Goal: Task Accomplishment & Management: Manage account settings

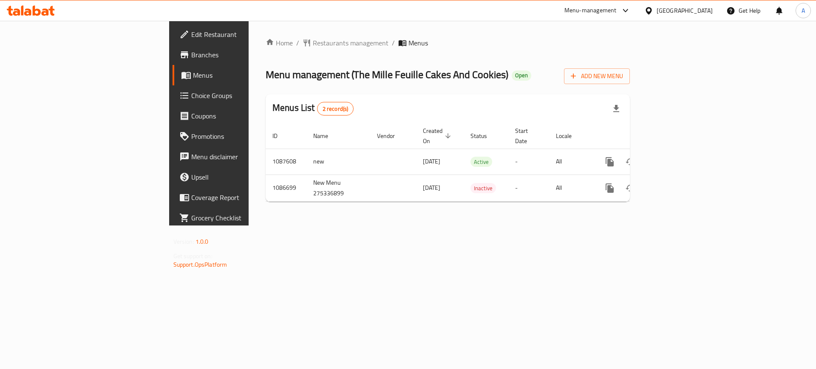
click at [33, 7] on icon at bounding box center [37, 11] width 8 height 10
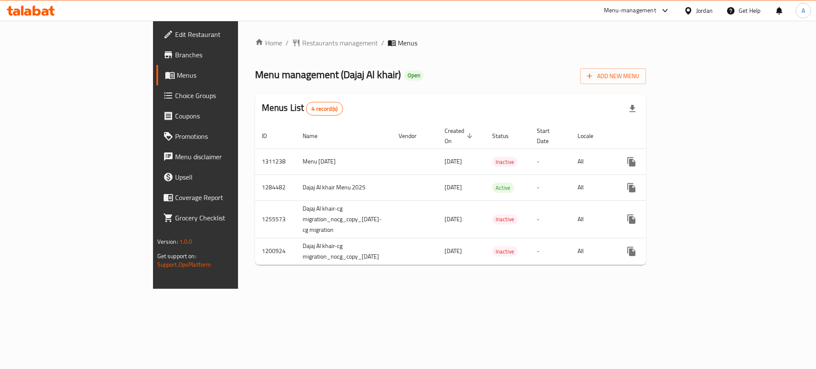
click at [693, 13] on div at bounding box center [690, 10] width 12 height 9
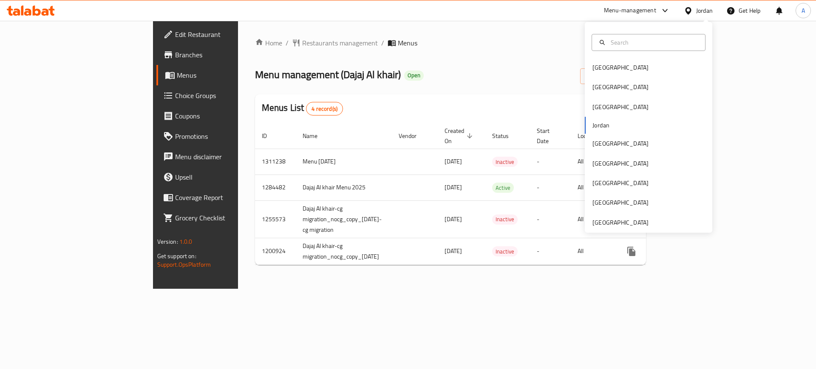
click at [620, 228] on div "Bahrain Egypt Iraq Jordan Kuwait Oman Qatar Saudi Arabia United Arab Emirates" at bounding box center [649, 127] width 128 height 211
click at [613, 225] on div "[GEOGRAPHIC_DATA]" at bounding box center [621, 222] width 56 height 9
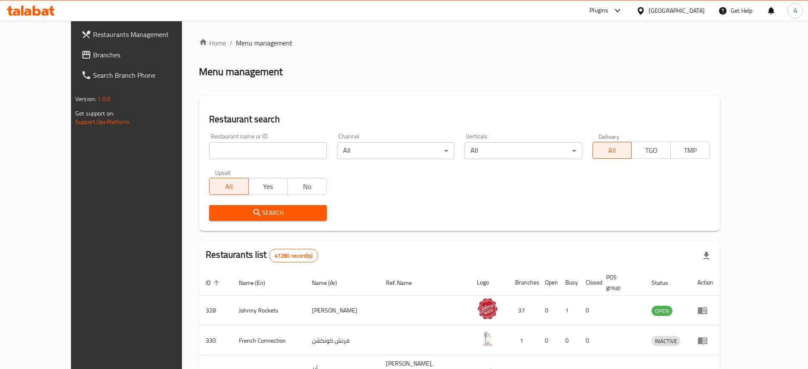
click at [74, 44] on link "Restaurants Management" at bounding box center [139, 34] width 131 height 20
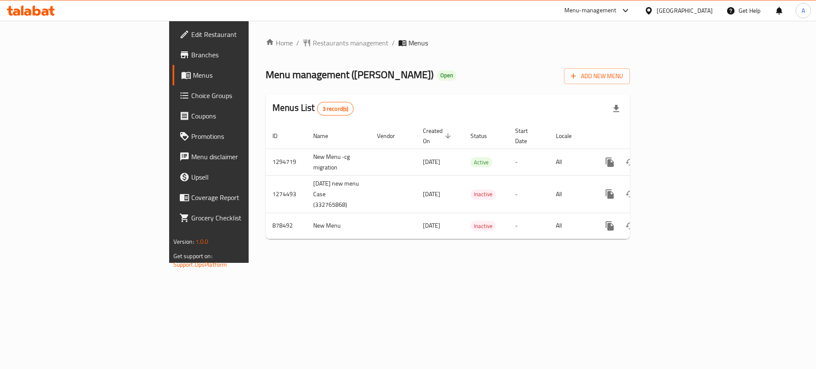
click at [705, 14] on div "[GEOGRAPHIC_DATA]" at bounding box center [685, 10] width 56 height 9
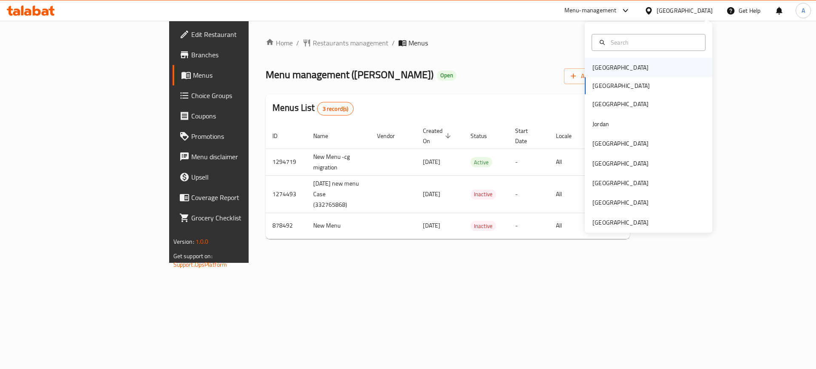
click at [615, 66] on div "[GEOGRAPHIC_DATA]" at bounding box center [649, 68] width 128 height 20
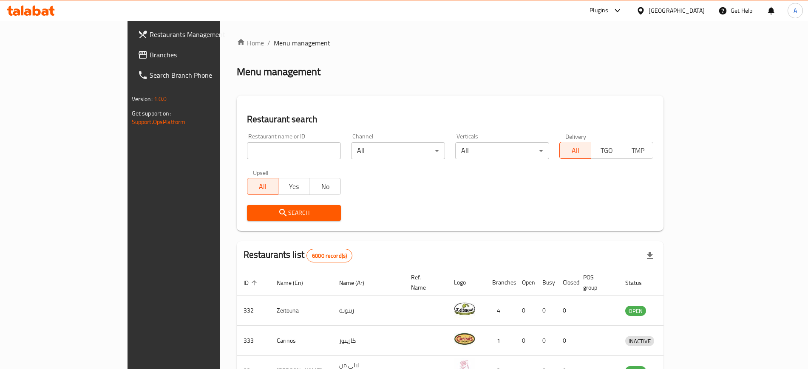
click at [150, 57] on span "Branches" at bounding box center [203, 55] width 106 height 10
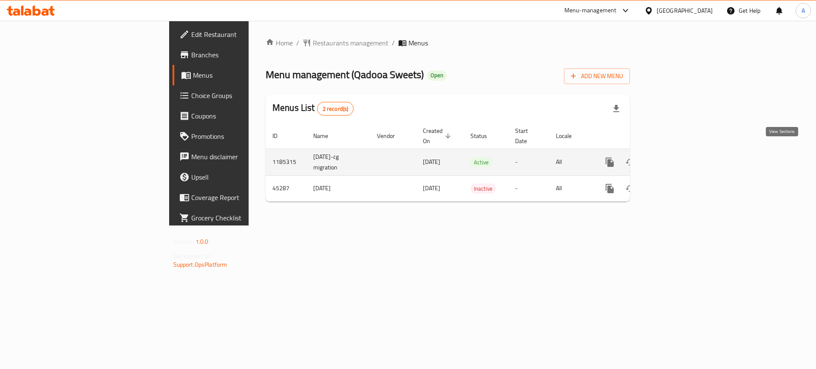
click at [681, 152] on link "enhanced table" at bounding box center [671, 162] width 20 height 20
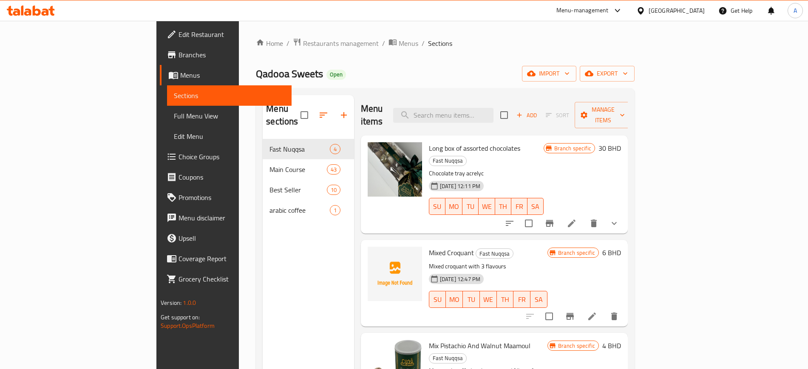
click at [179, 56] on span "Branches" at bounding box center [232, 55] width 106 height 10
